Goal: Transaction & Acquisition: Purchase product/service

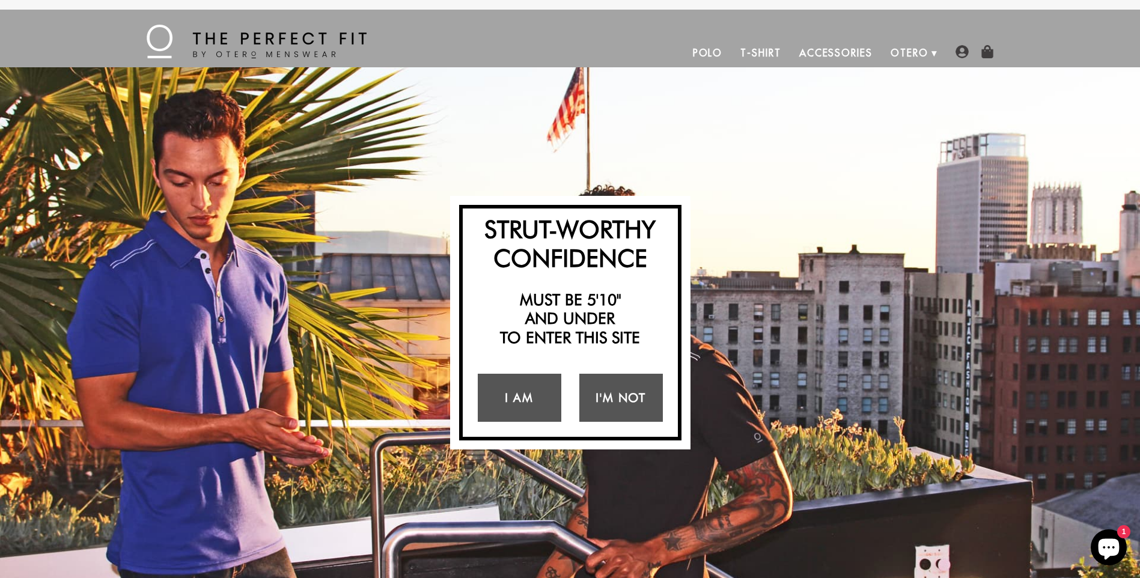
scroll to position [100, 0]
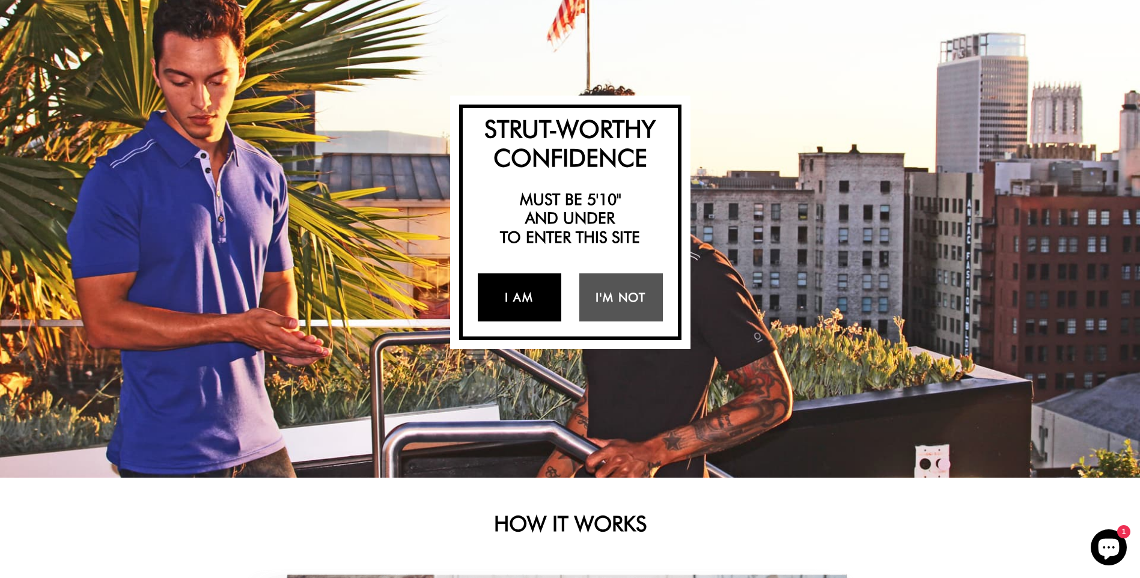
click at [519, 303] on link "I Am" at bounding box center [520, 297] width 84 height 48
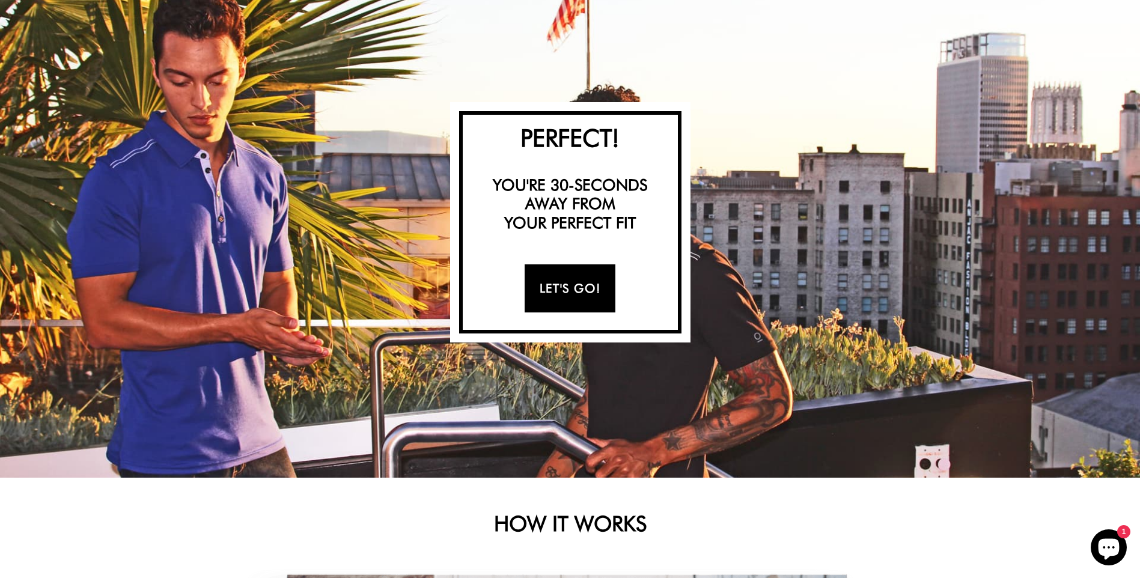
click at [568, 287] on link "Let's Go!" at bounding box center [570, 288] width 91 height 48
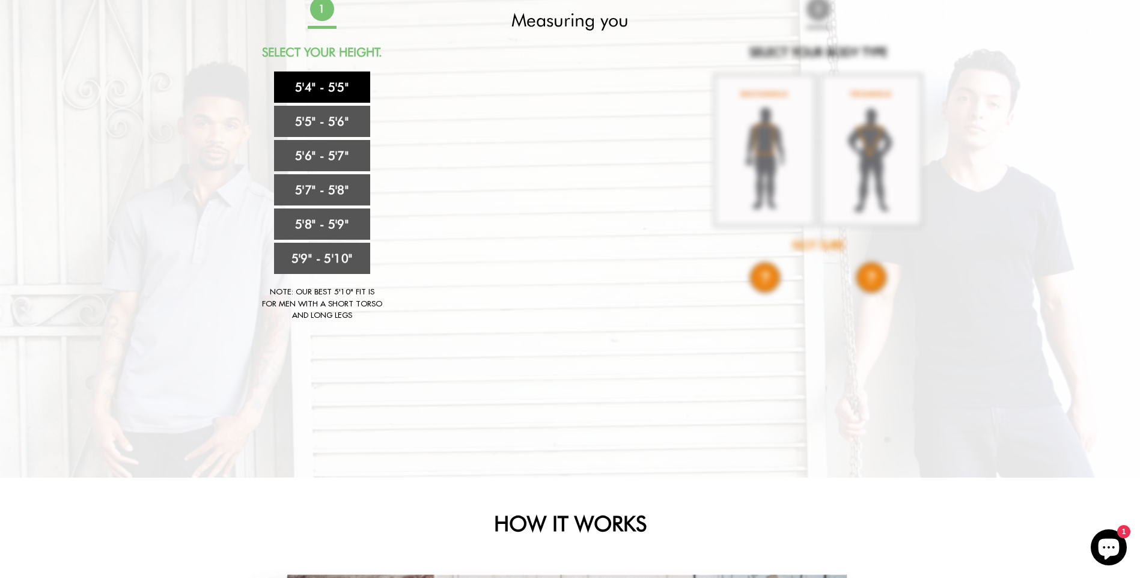
click at [333, 85] on link "5'4" - 5'5"" at bounding box center [322, 86] width 96 height 31
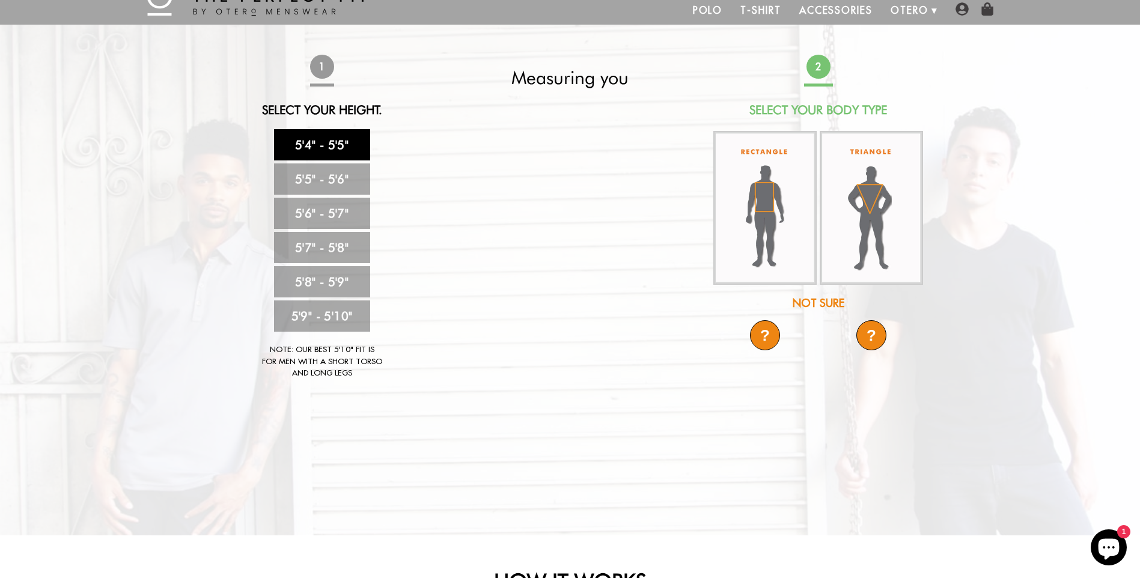
scroll to position [0, 0]
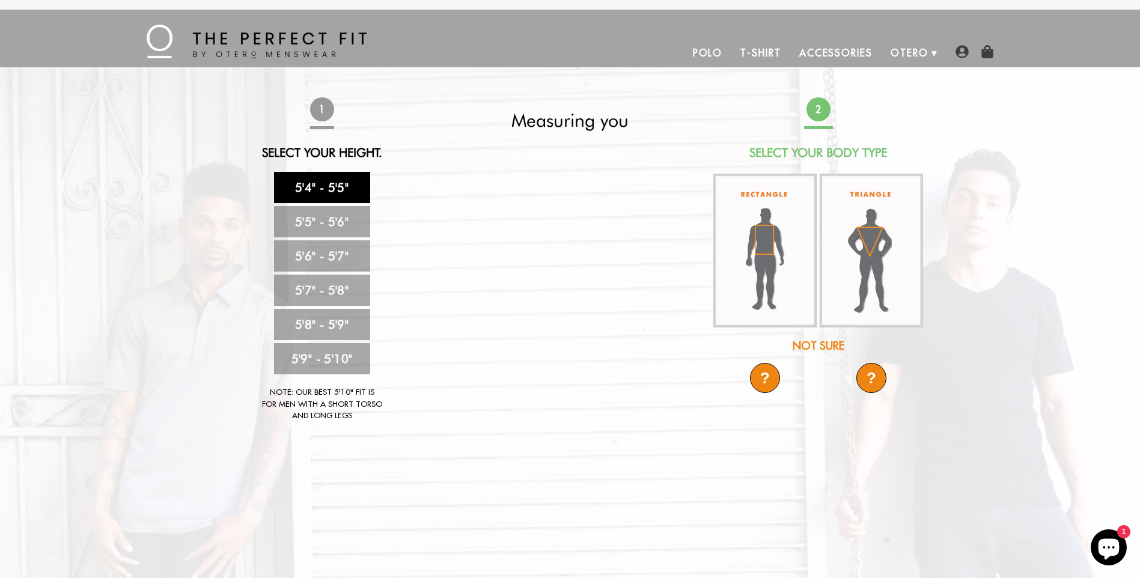
click at [713, 55] on link "Polo" at bounding box center [708, 52] width 48 height 29
